Goal: Task Accomplishment & Management: Use online tool/utility

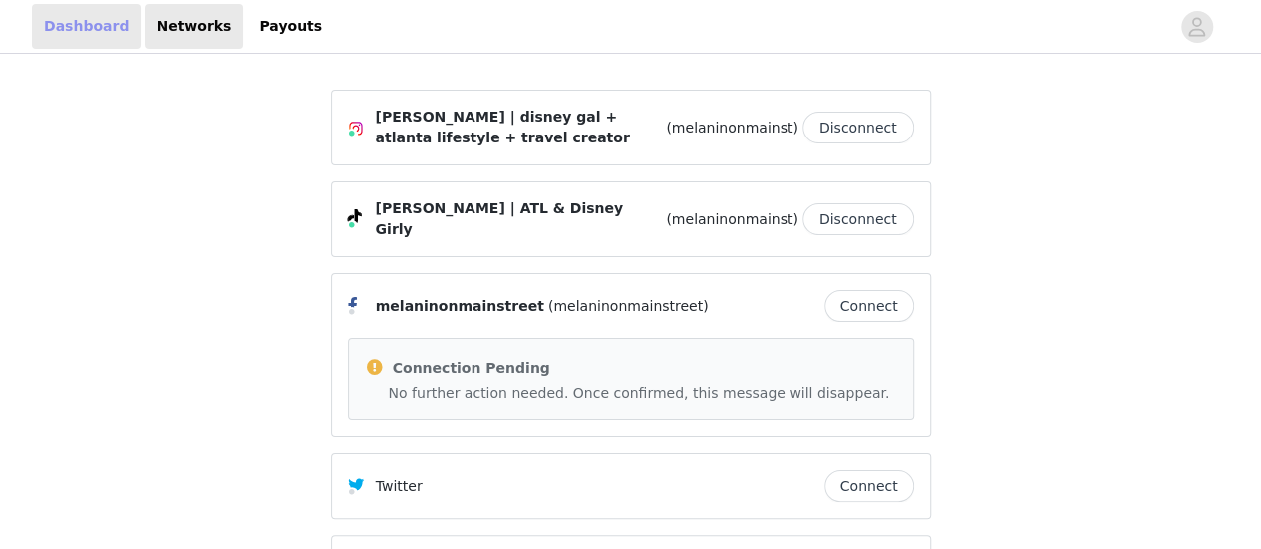
click at [70, 27] on link "Dashboard" at bounding box center [86, 26] width 109 height 45
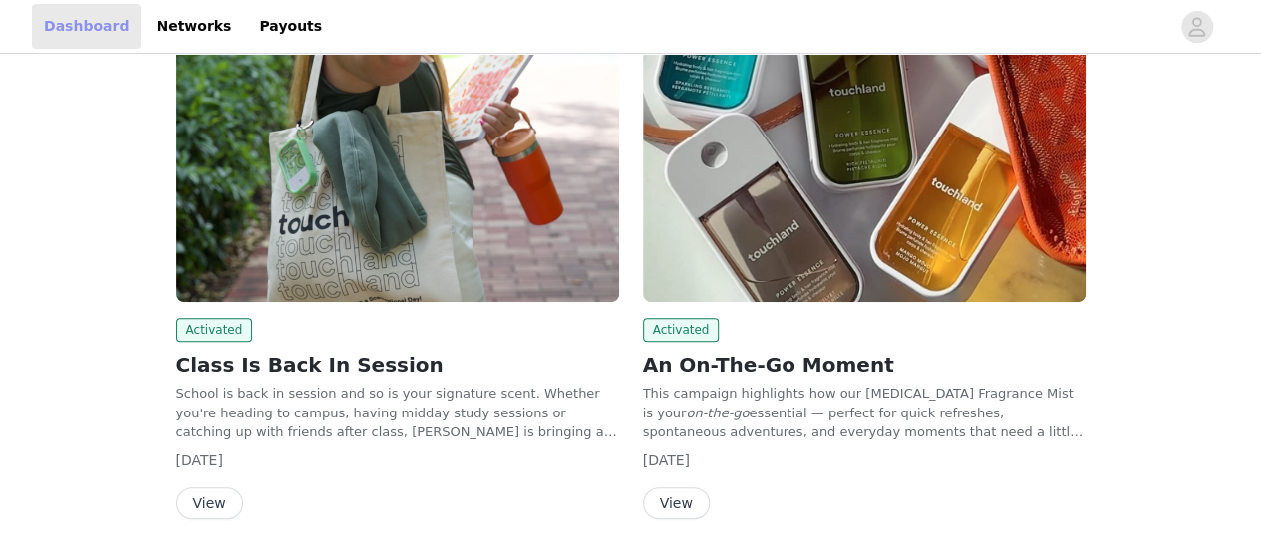
scroll to position [275, 0]
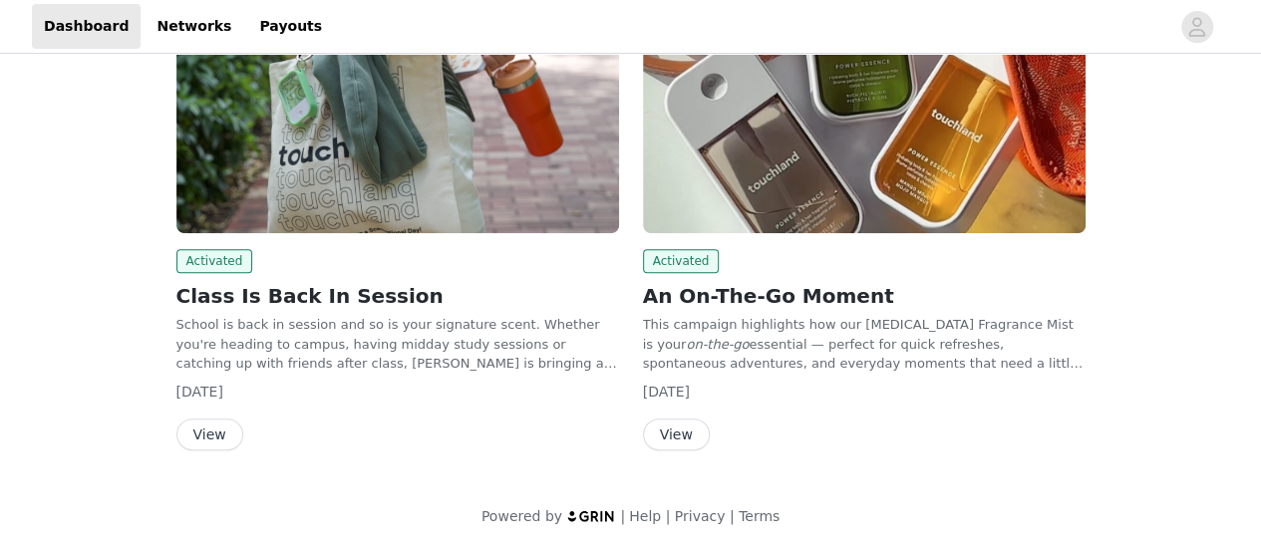
click at [688, 160] on img at bounding box center [864, 67] width 443 height 332
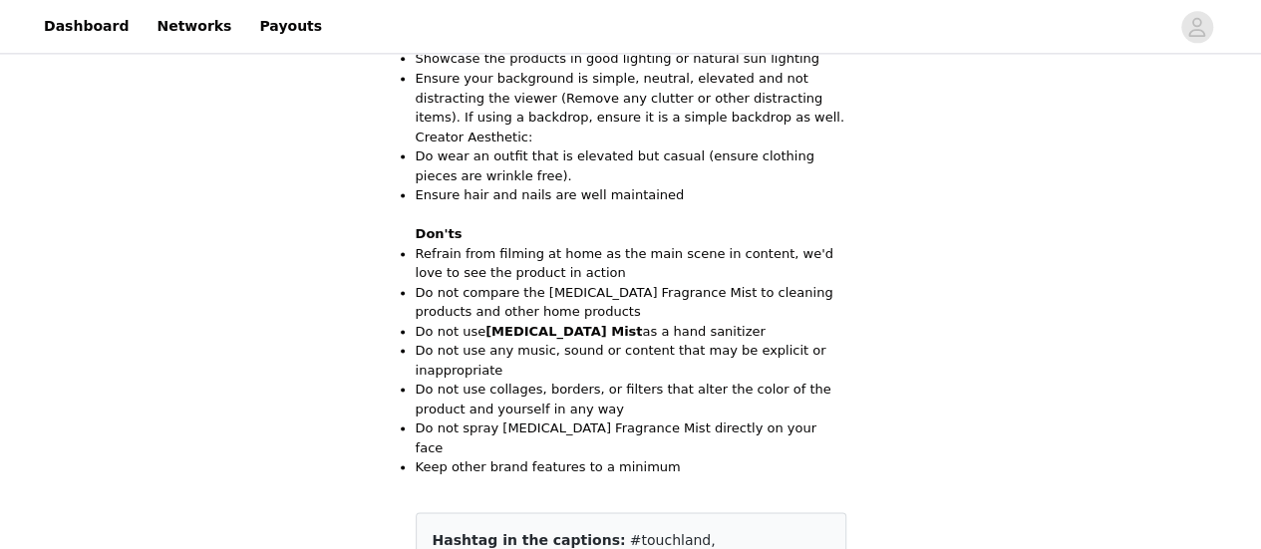
scroll to position [1402, 0]
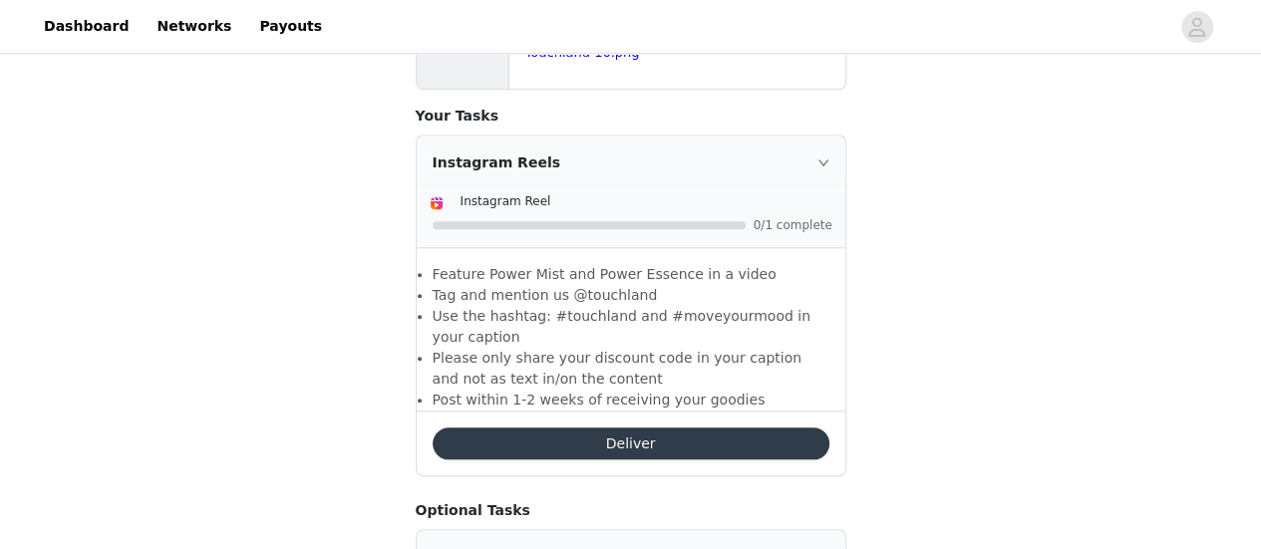
scroll to position [1007, 0]
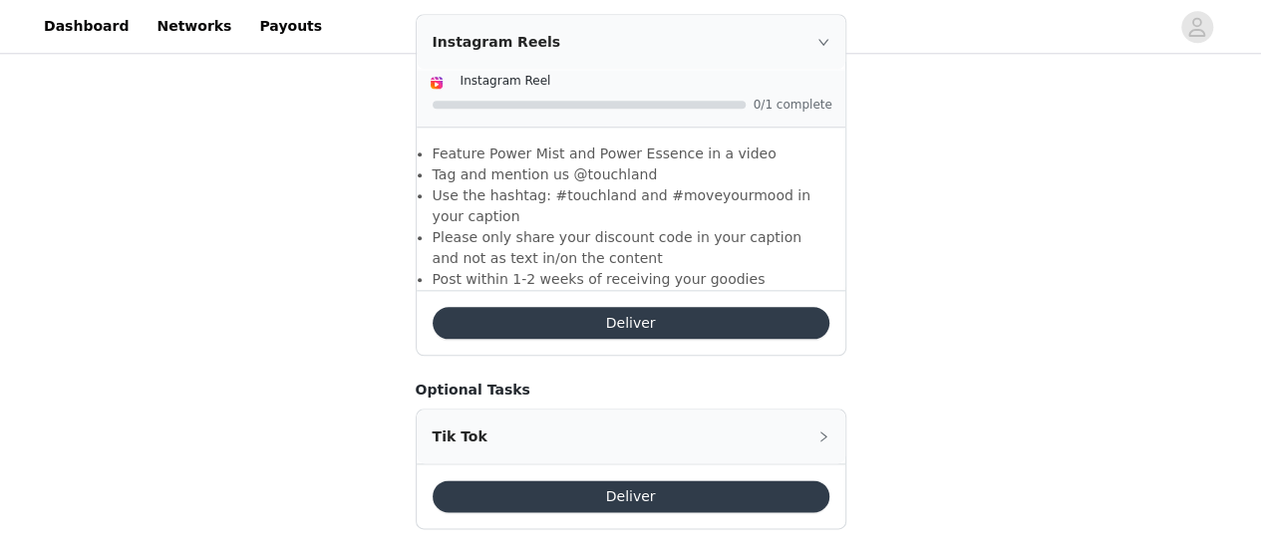
click at [722, 307] on button "Deliver" at bounding box center [631, 323] width 397 height 32
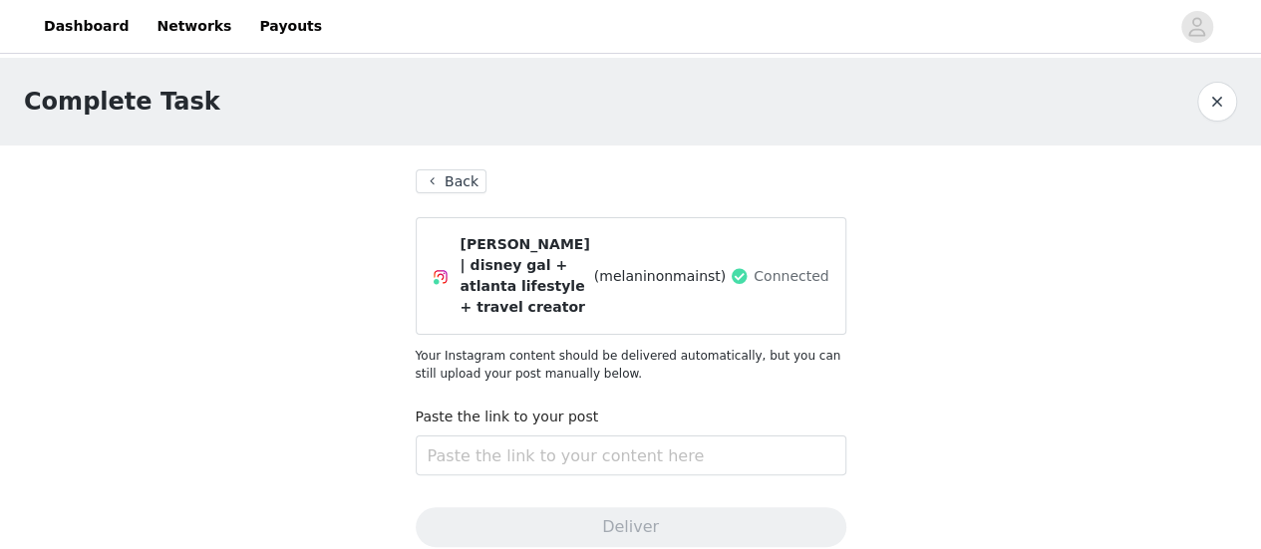
scroll to position [237, 0]
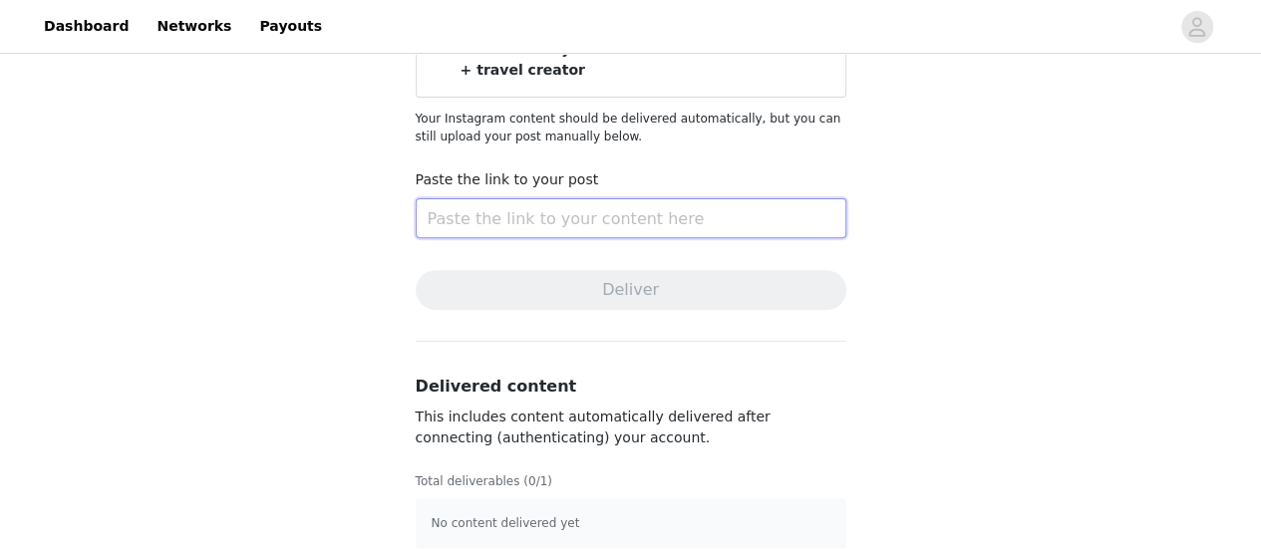
click at [570, 198] on input "text" at bounding box center [631, 218] width 431 height 40
paste input "[URL][DOMAIN_NAME]"
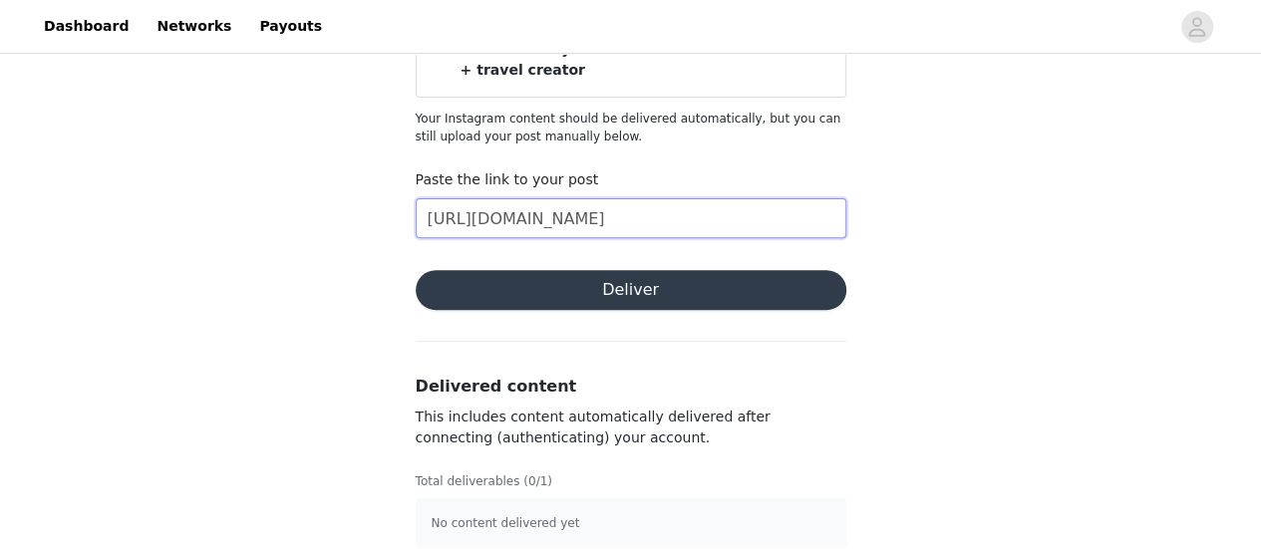
type input "[URL][DOMAIN_NAME]"
click at [643, 282] on button "Deliver" at bounding box center [631, 290] width 431 height 40
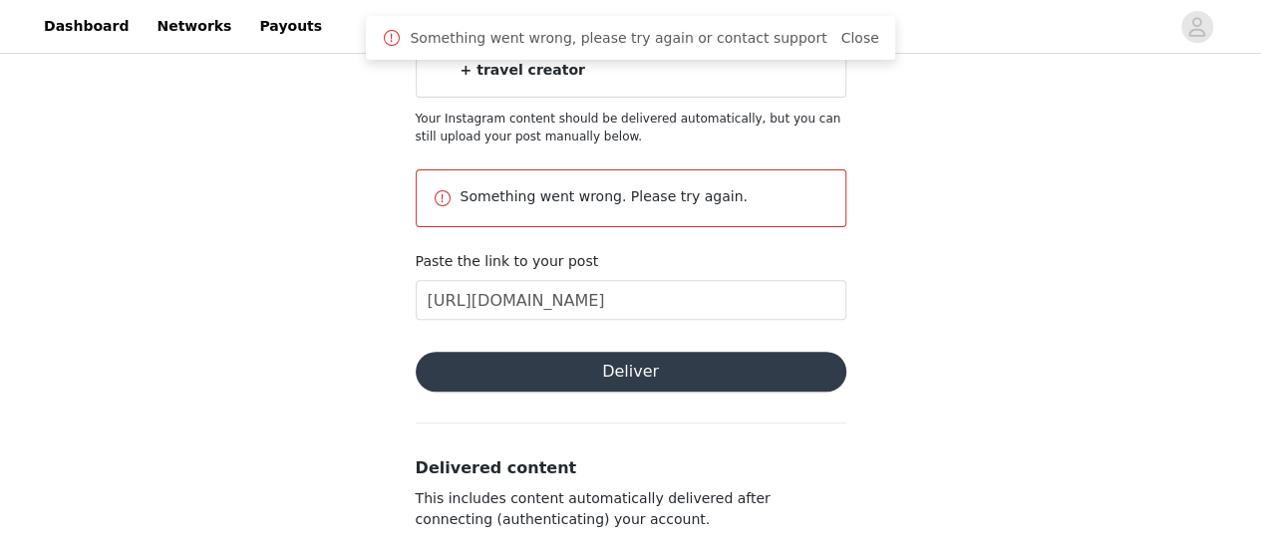
scroll to position [319, 0]
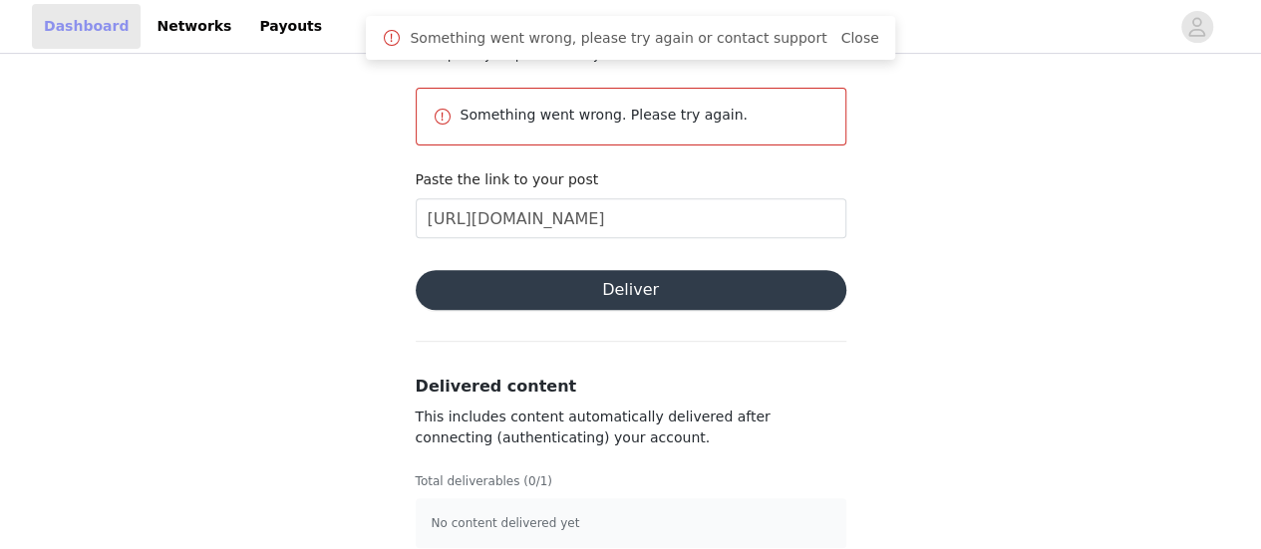
click at [65, 47] on link "Dashboard" at bounding box center [86, 26] width 109 height 45
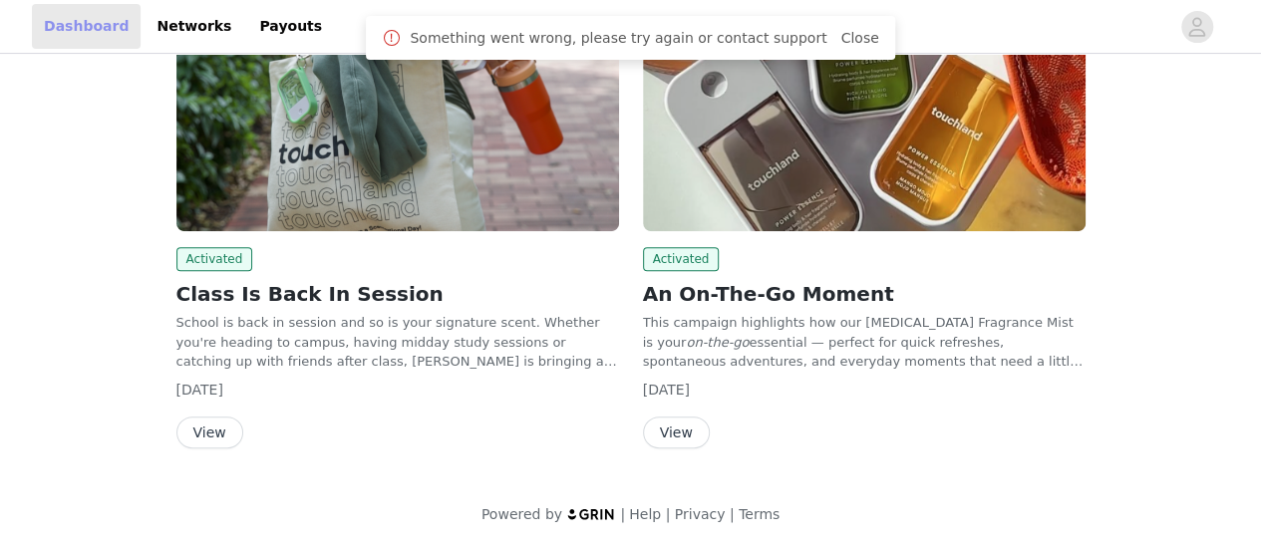
scroll to position [275, 0]
